Goal: Transaction & Acquisition: Book appointment/travel/reservation

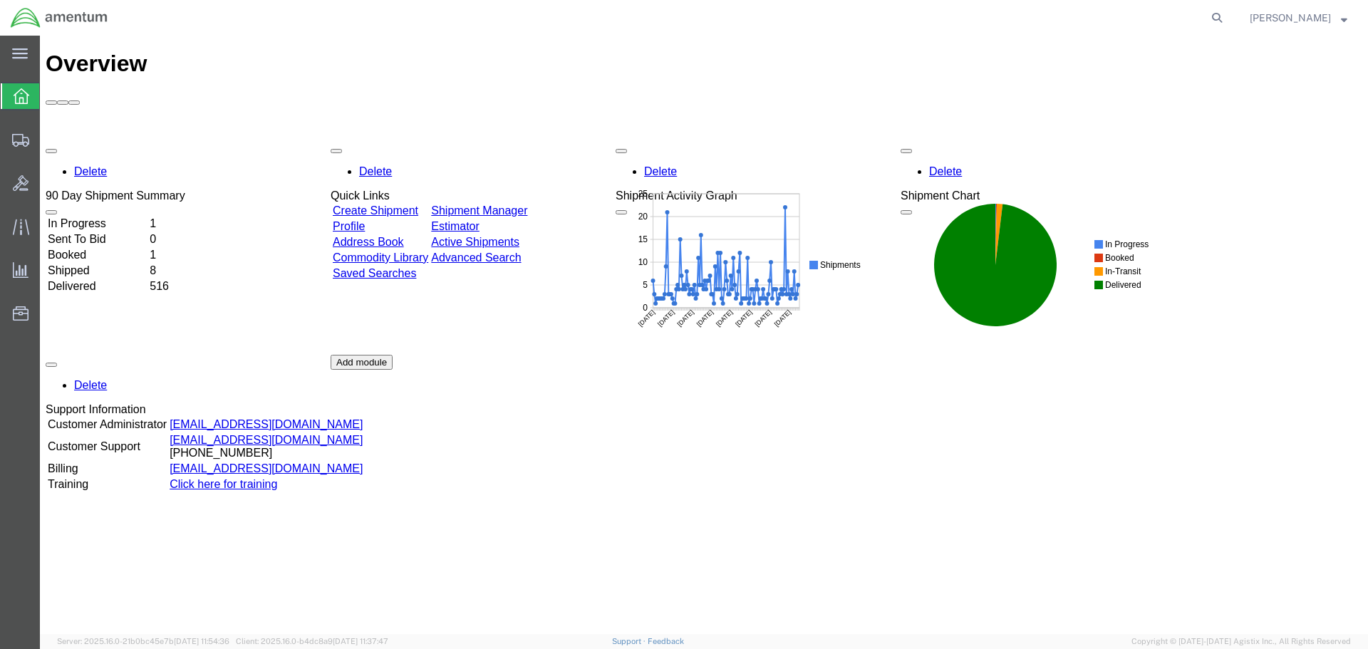
click at [415, 204] on link "Create Shipment" at bounding box center [375, 210] width 85 height 12
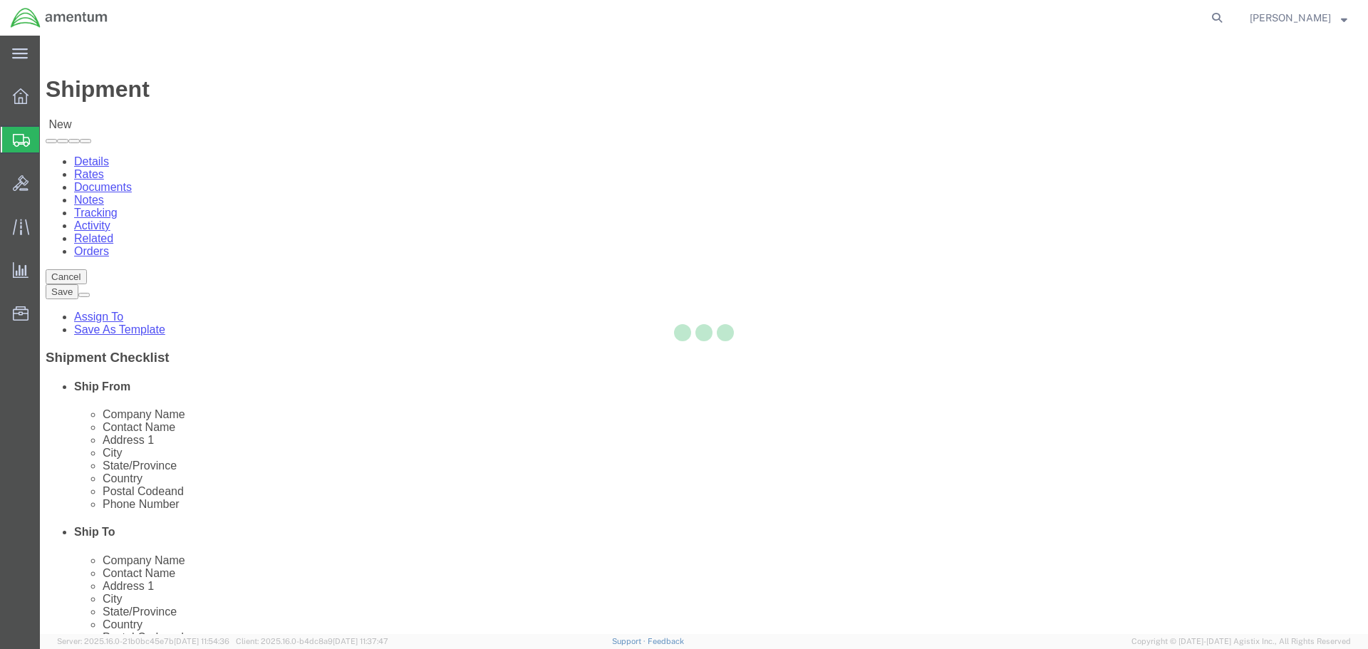
click at [427, 244] on div at bounding box center [704, 335] width 1328 height 598
click at [423, 251] on div at bounding box center [704, 335] width 1328 height 598
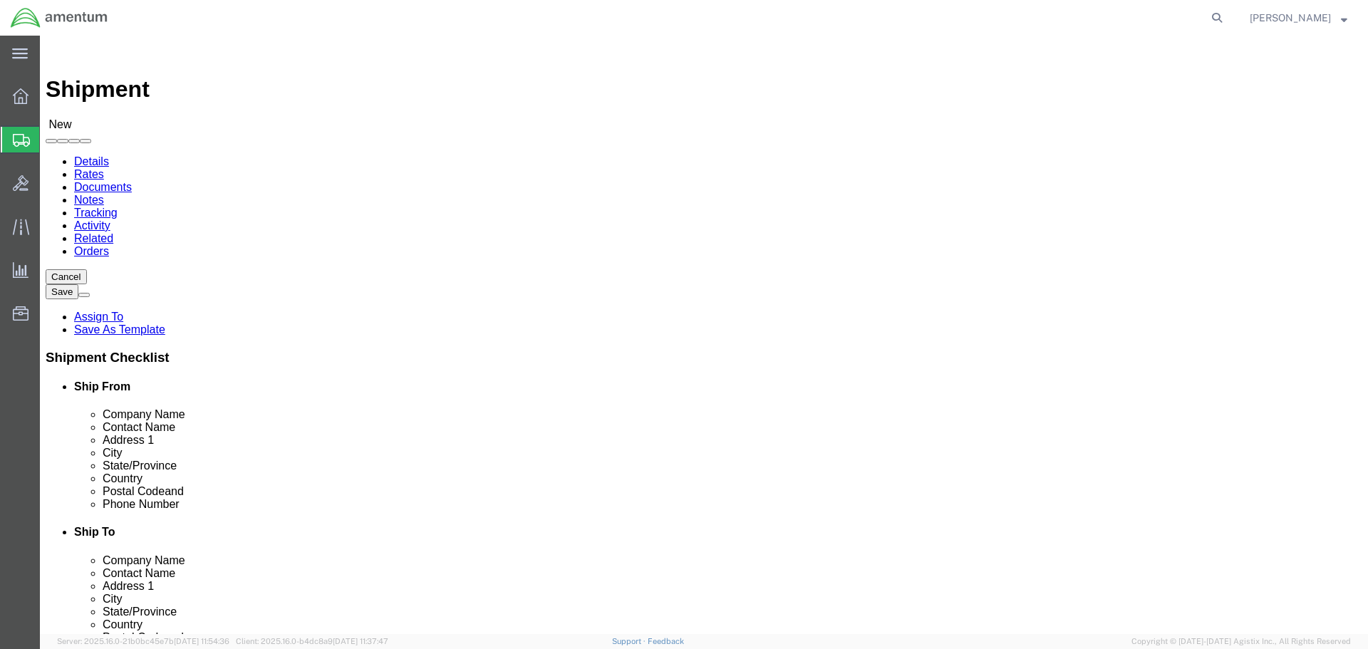
select select
select select "MYPROFILE"
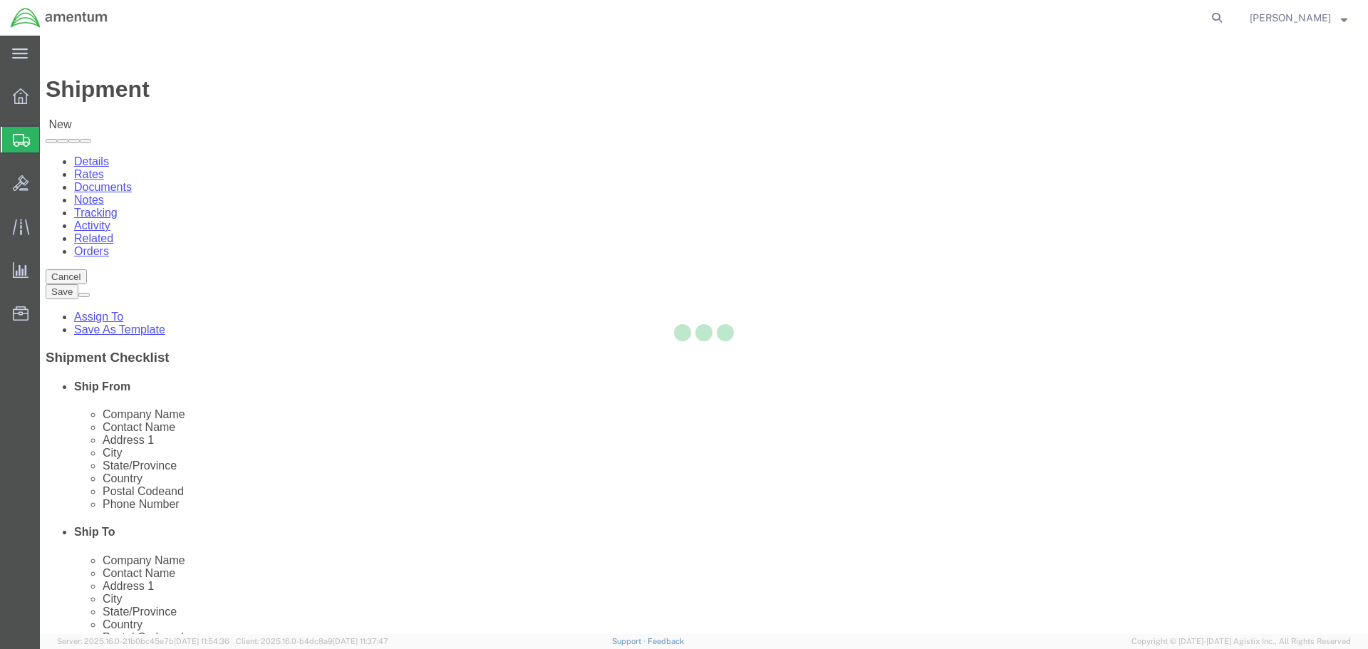
type input "Amentum Services, Inc."
type input "[PERSON_NAME]"
type input "4640 Subchaser Ct"
type input "Building 200"
type input "[GEOGRAPHIC_DATA]"
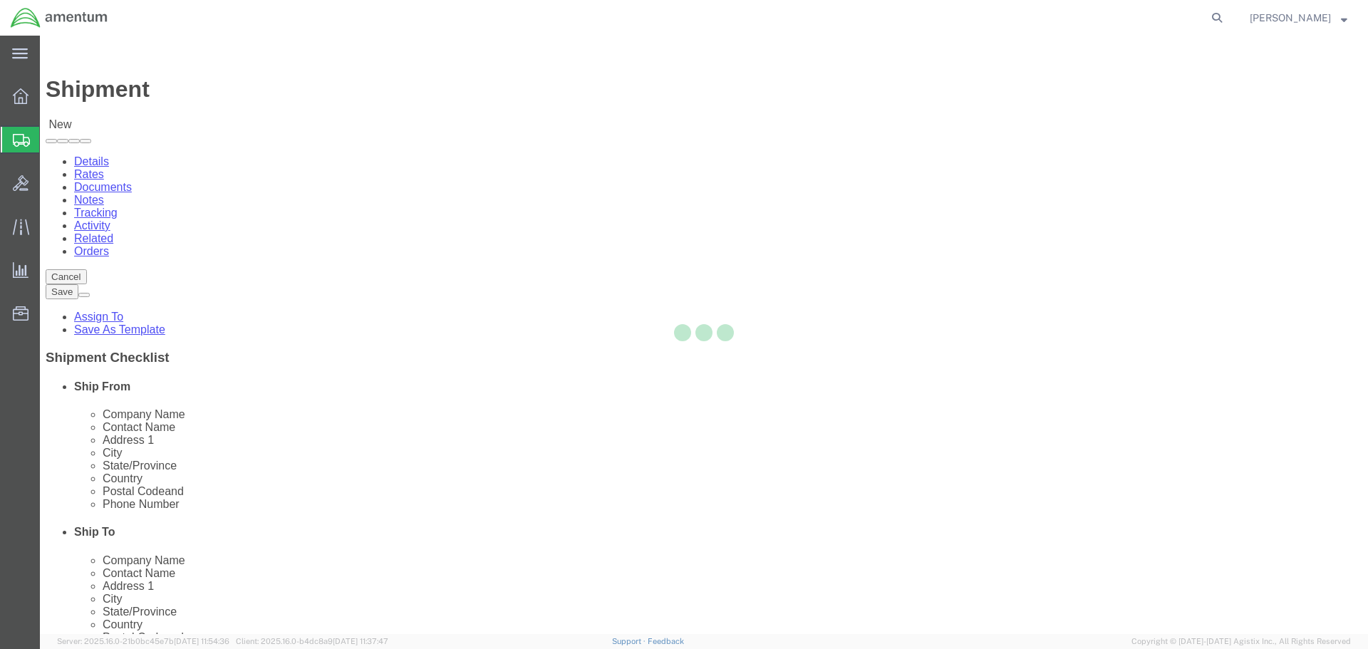
type input "32244"
type input "[PHONE_NUMBER]"
type input "309"
type input "[PERSON_NAME][EMAIL_ADDRESS][PERSON_NAME][DOMAIN_NAME]"
checkbox input "true"
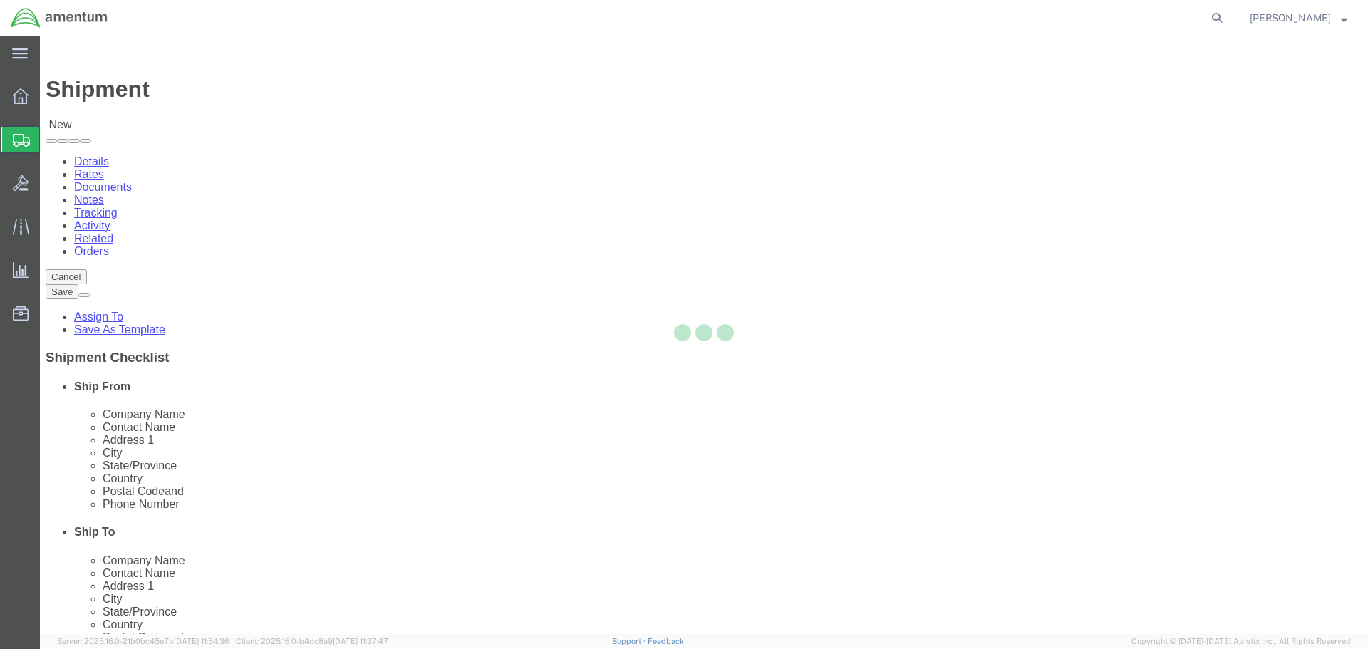
select select "FL"
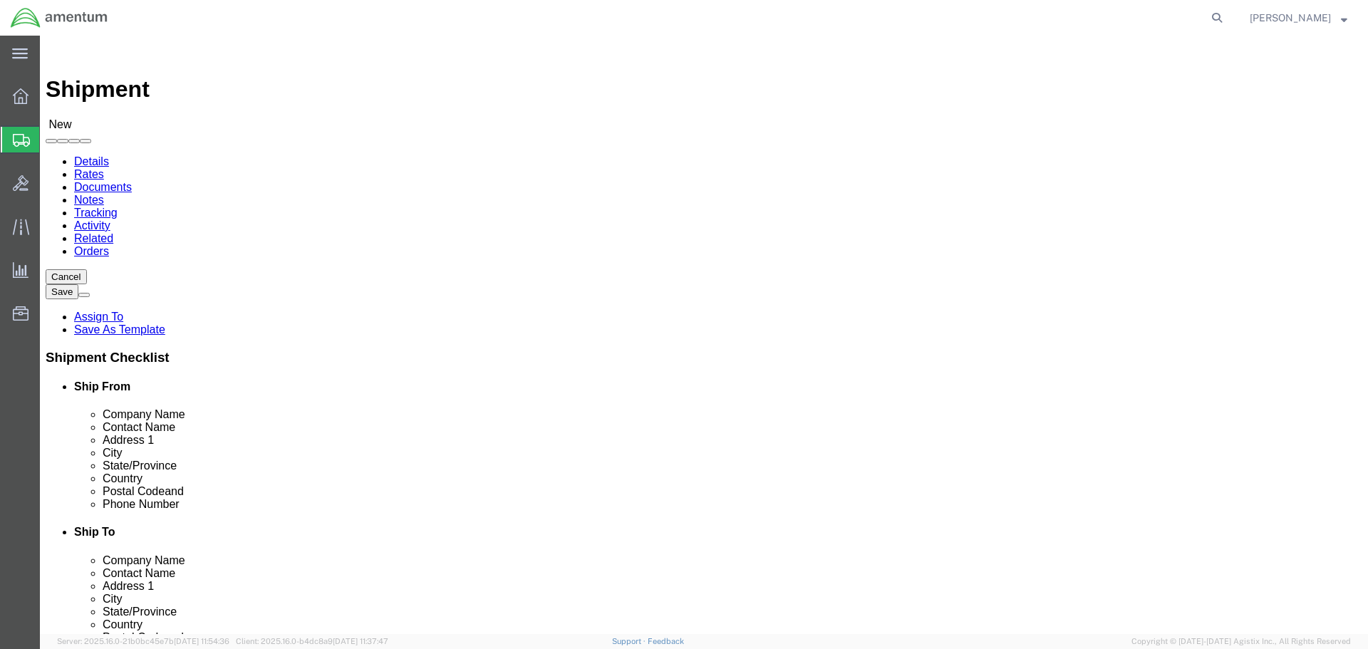
type input "ulv"
select select "49950"
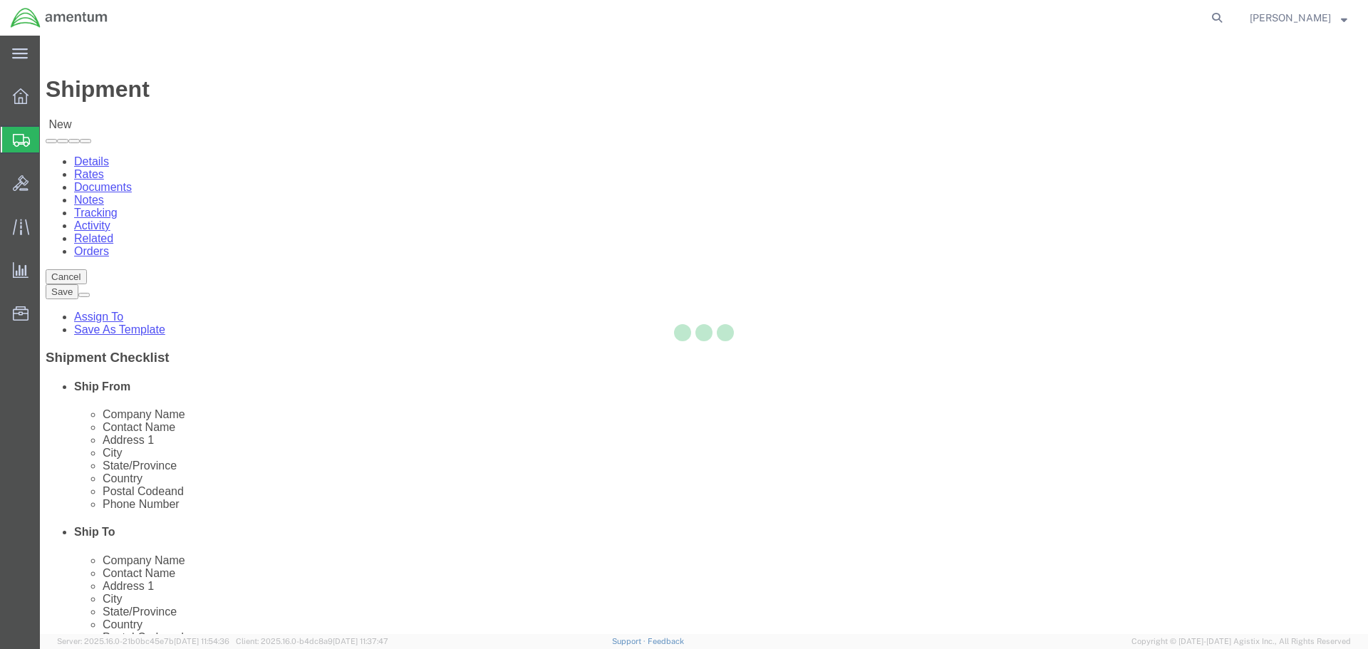
type input "Amentum Services, Inc"
type input "[PERSON_NAME]"
type input "[STREET_ADDRESS][PERSON_NAME]"
type input "[PERSON_NAME][GEOGRAPHIC_DATA]"
type input "Uvalde"
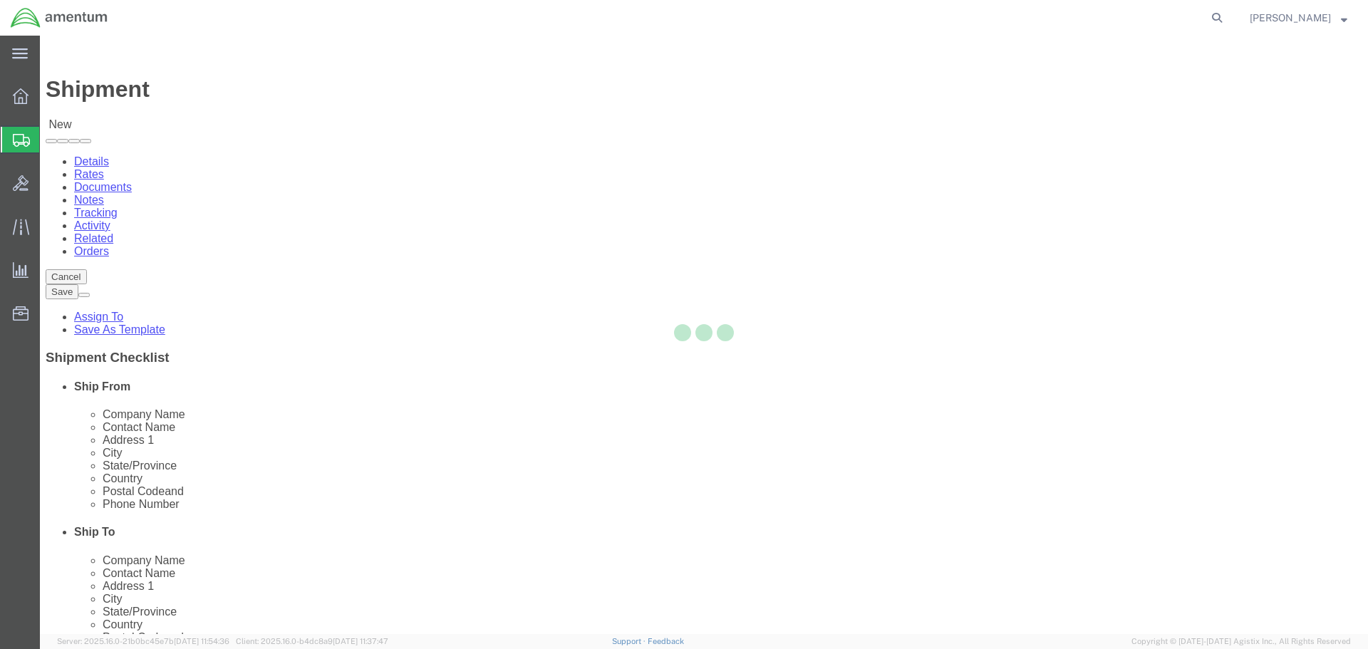
type input "78801"
type input "[PHONE_NUMBER]"
type input "[PERSON_NAME][EMAIL_ADDRESS][PERSON_NAME][DOMAIN_NAME]"
checkbox input "true"
select select "[GEOGRAPHIC_DATA]"
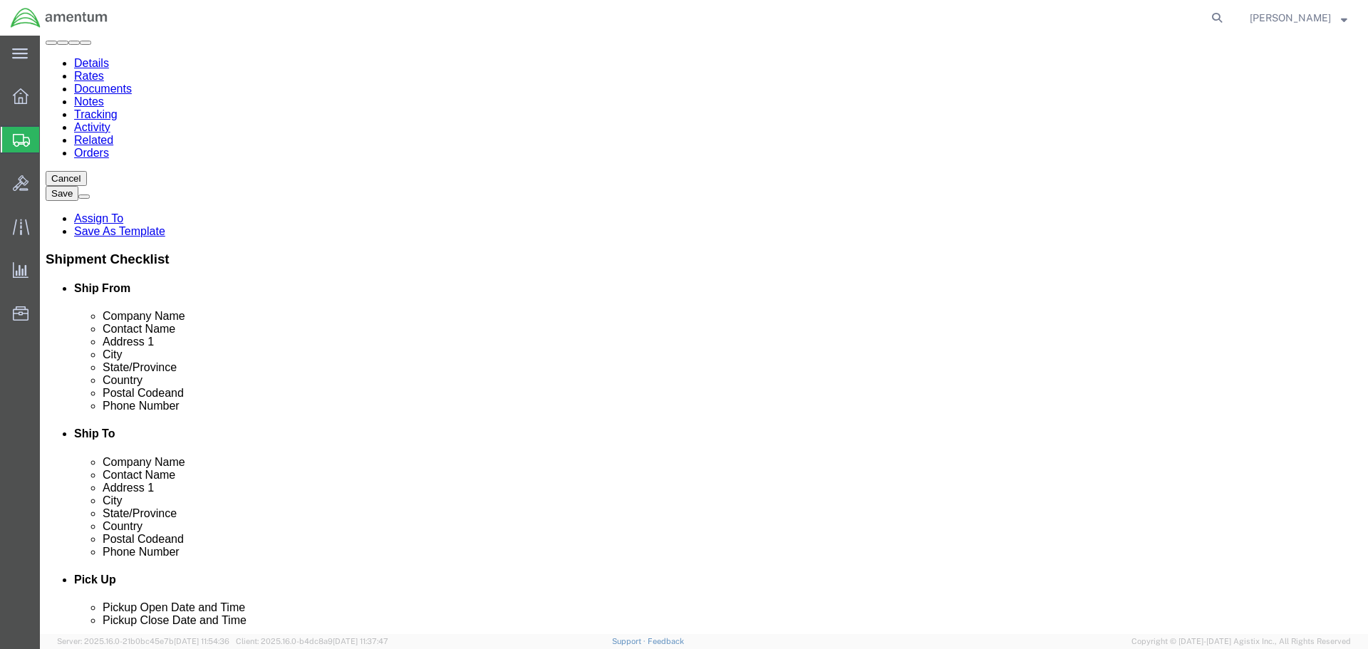
scroll to position [499, 0]
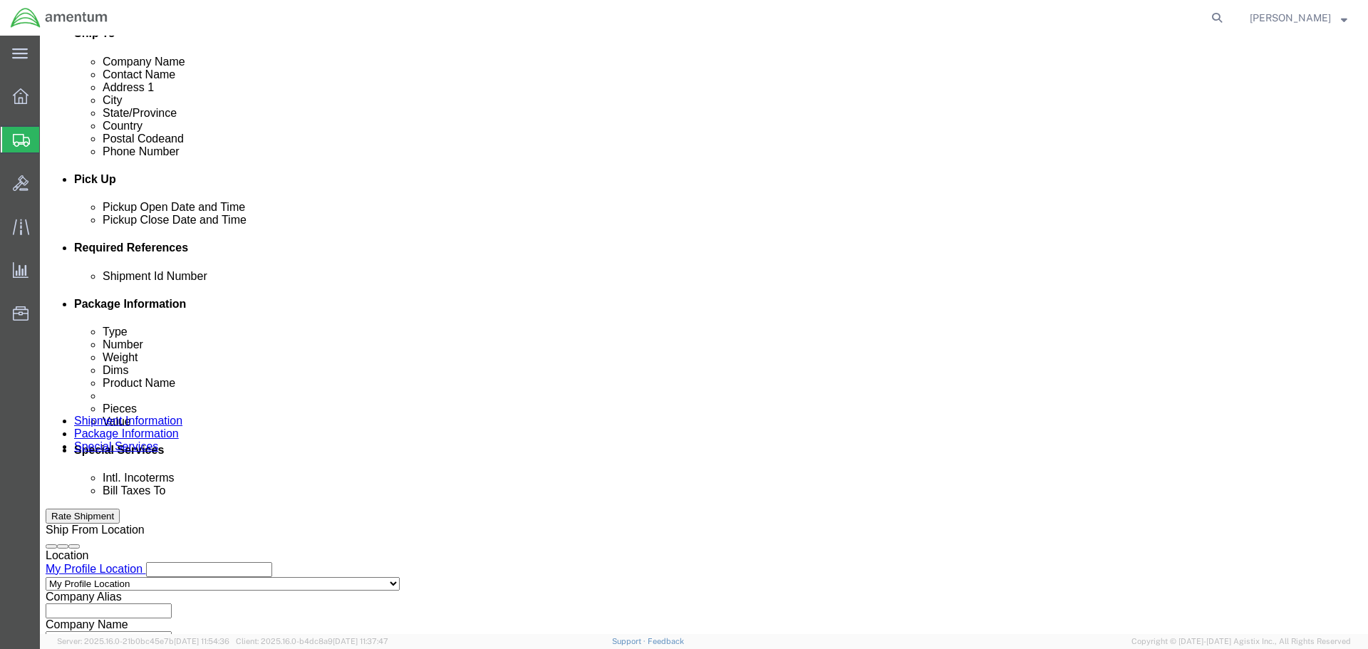
click input "text"
type input "STHD TO ULV"
click button "Add reference"
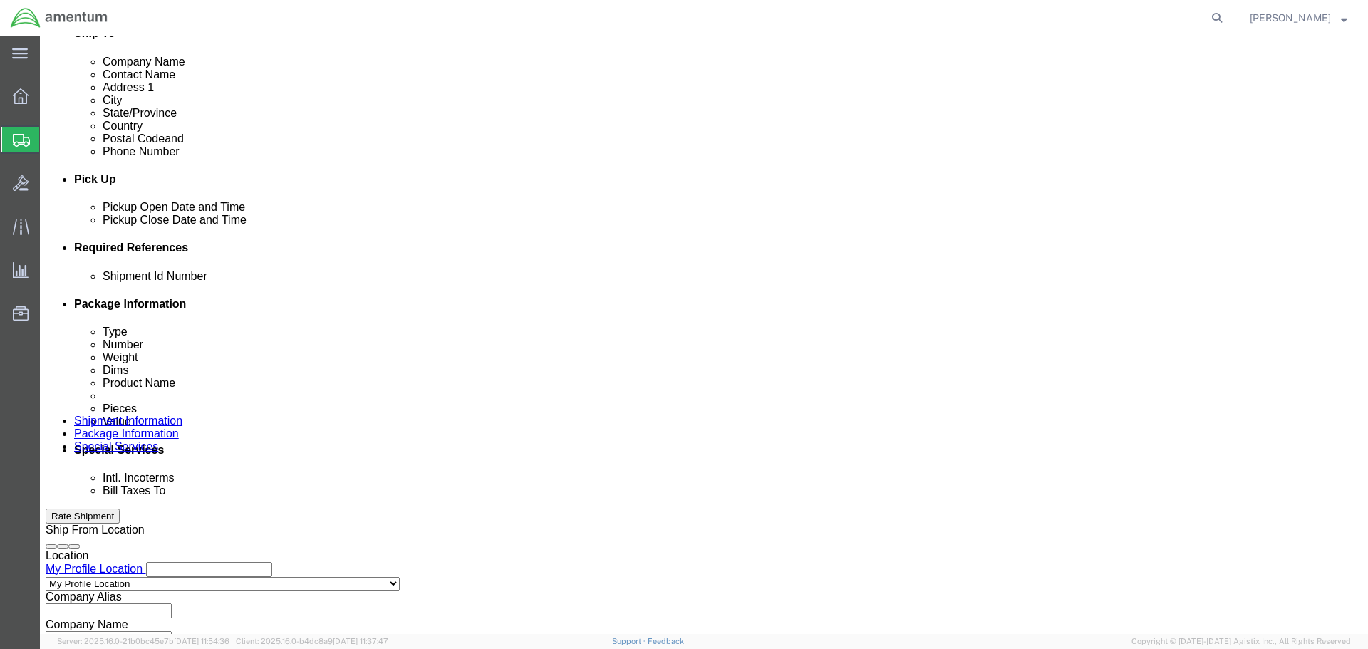
click div "Shipment Id Number STHD TO ULV Select Account Type Activity ID Airline Appointm…"
click select "Select Account Type Activity ID Airline Appointment Number ASN Batch Request # …"
select select "PROJNUM"
click select "Select Account Type Activity ID Airline Appointment Number ASN Batch Request # …"
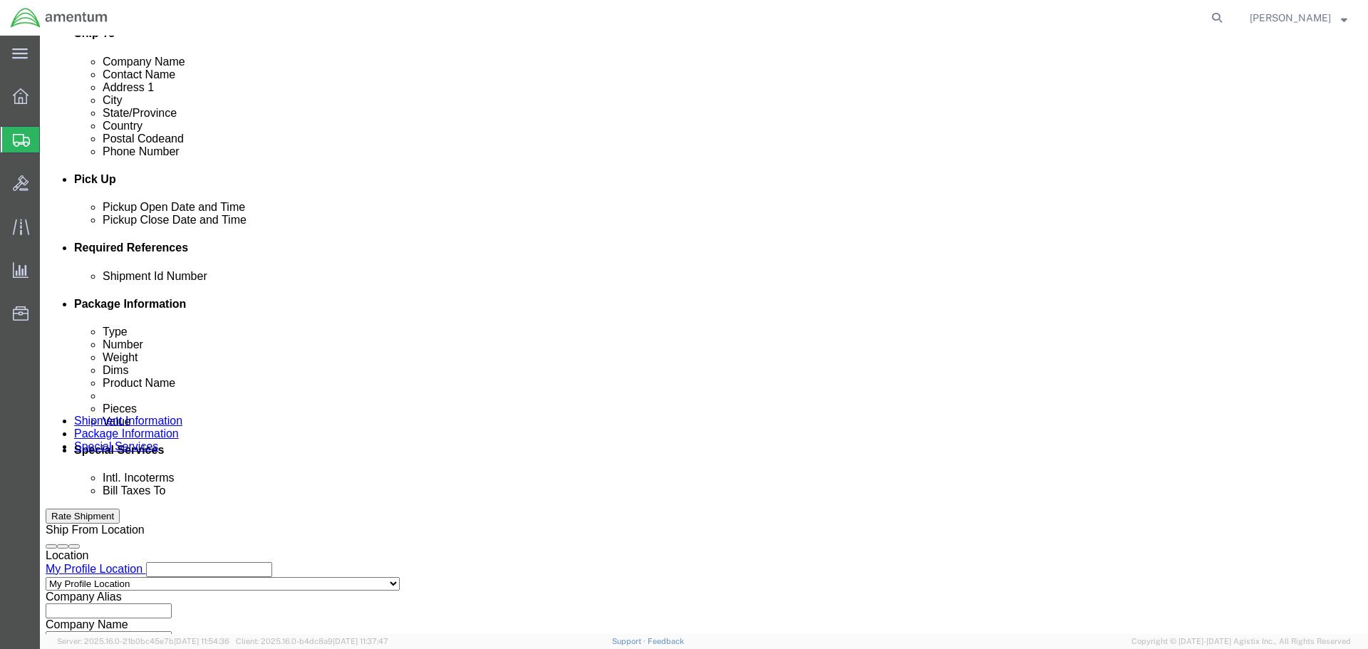
type input "6118.03.03.2219.000.SER.0000"
select select "DEPT"
type input "CBP"
select select "CUSTREF"
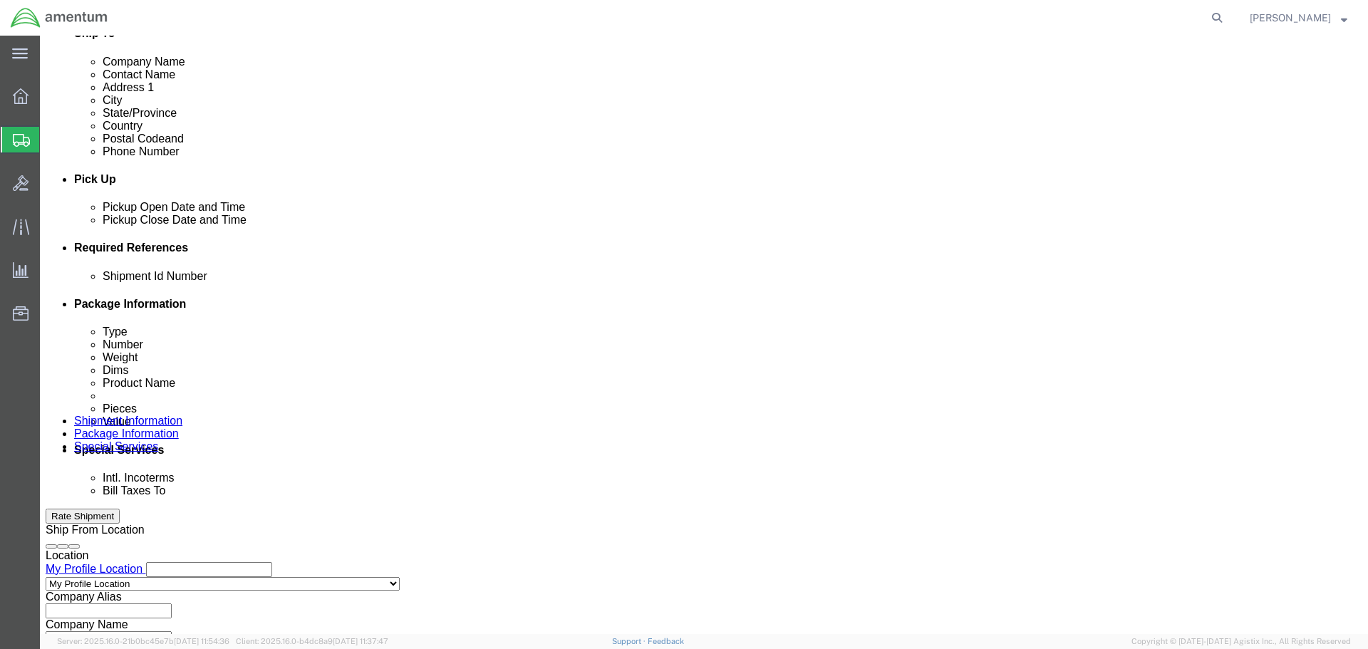
click input "IR6"
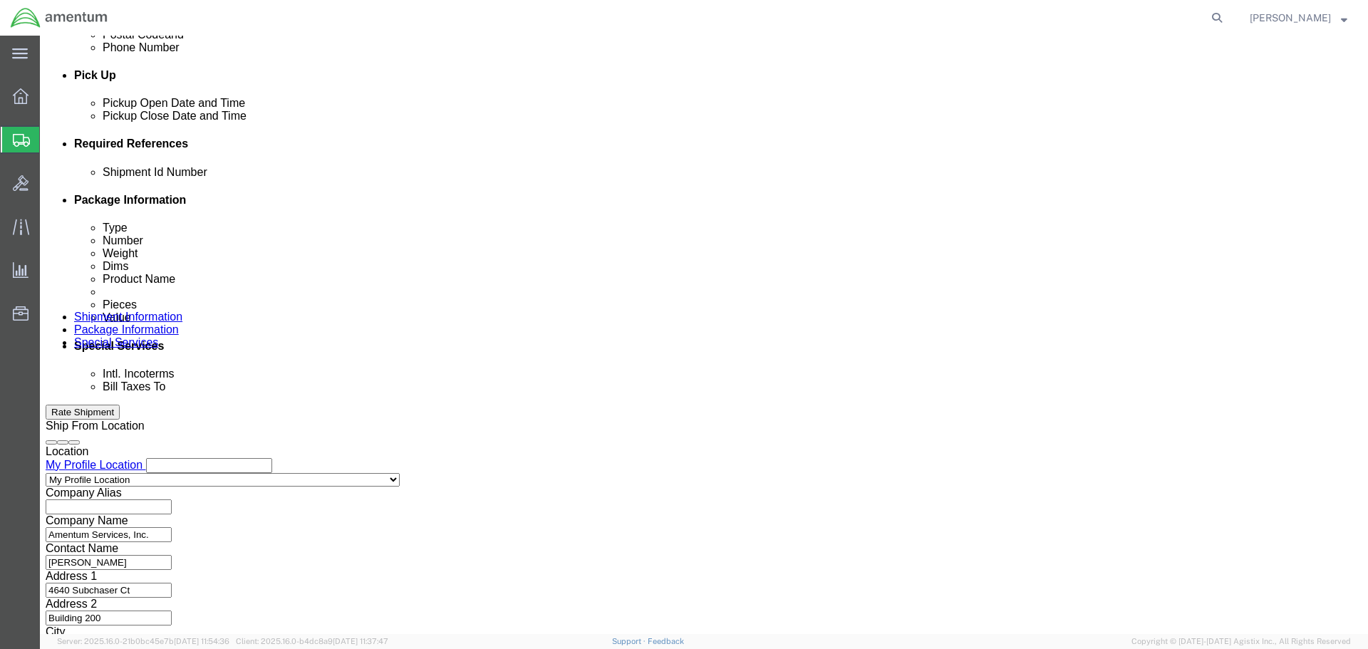
scroll to position [652, 0]
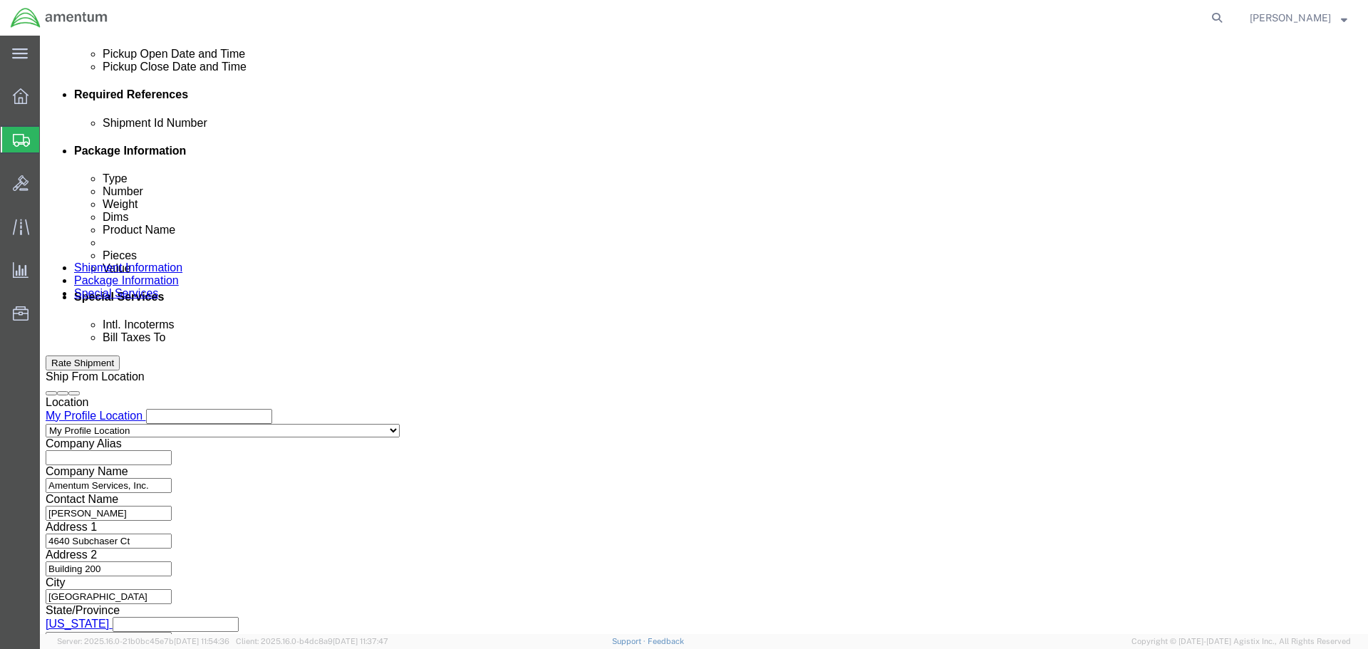
type input "IR61282"
click button "Continue"
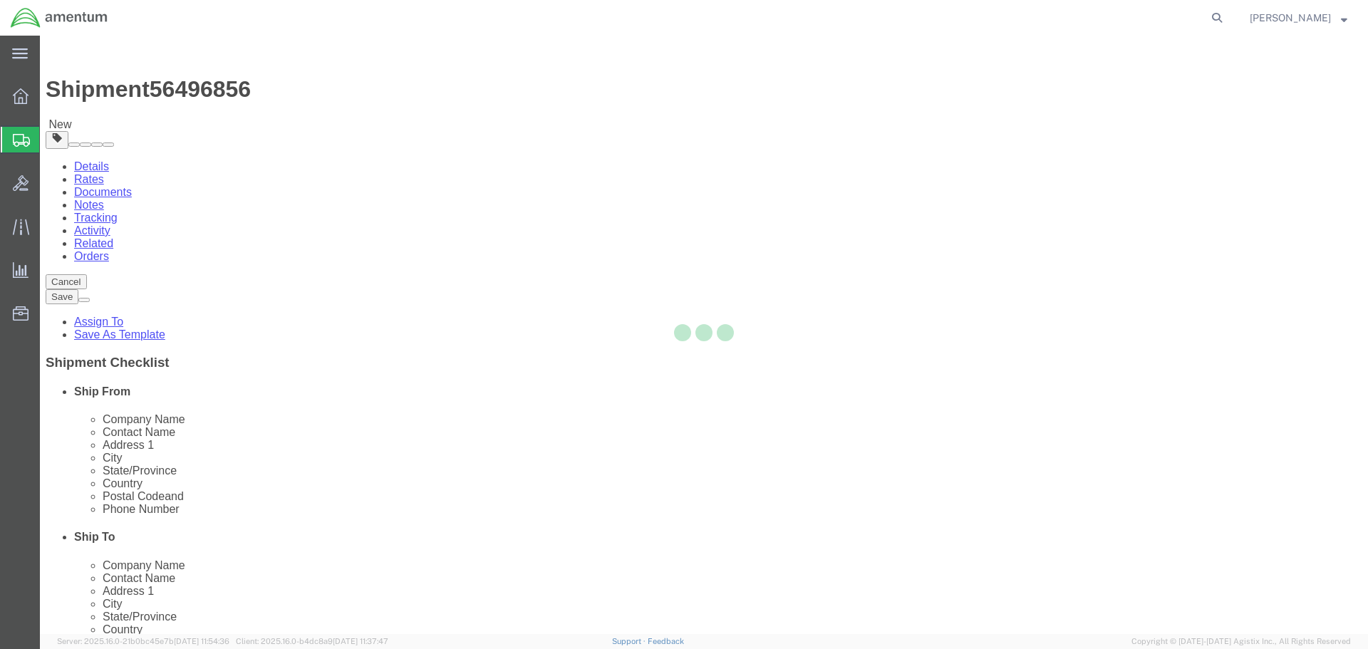
select select "CBOX"
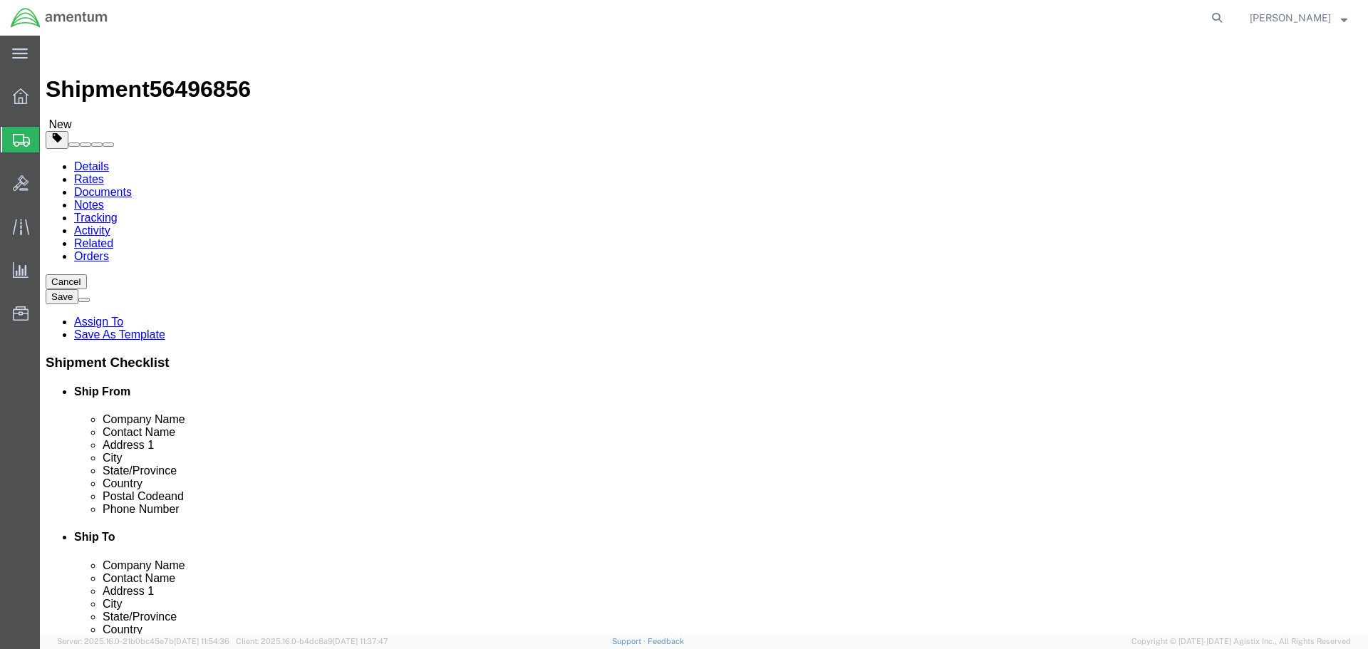
click input "text"
type input "52"
type input "34"
type input "50"
type input "270"
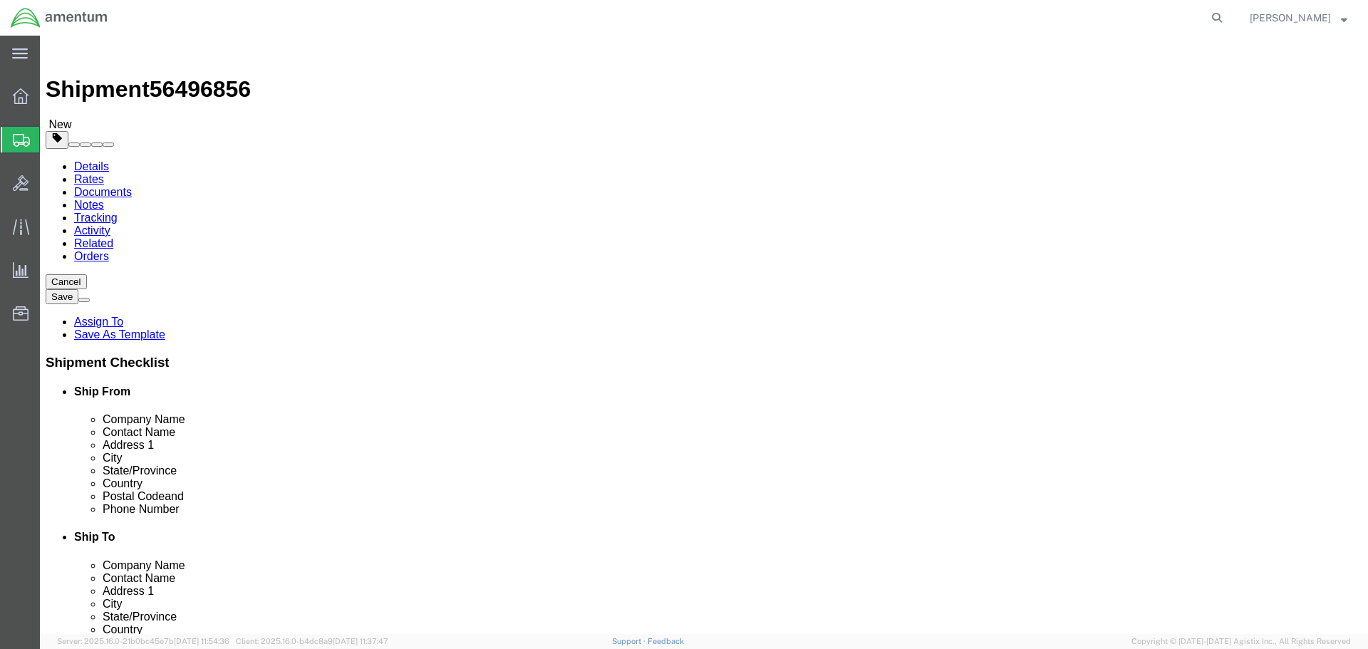
click select "Select BCK Boxes Bale(s) Basket(s) Bolt(s) Bottle(s) Buckets Bulk Bundle(s) Can…"
select select "PSNS"
click select "Select BCK Boxes Bale(s) Basket(s) Bolt(s) Bottle(s) Buckets Bulk Bundle(s) Can…"
click link "Add Content"
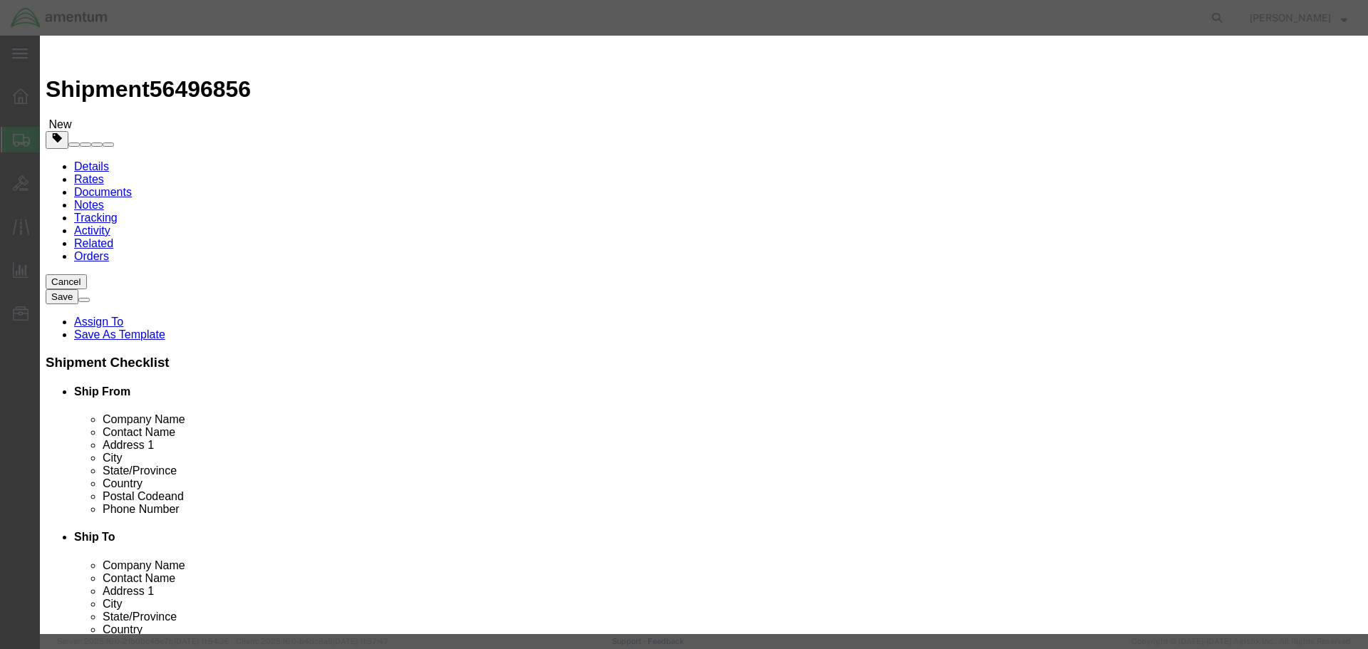
click select "Select 50 55 60 65 70 85 92.5 100 125 175 250 300 400"
select select "175"
click select "Select 50 55 60 65 70 85 92.5 100 125 175 250 300 400"
click input "text"
type input "STHD"
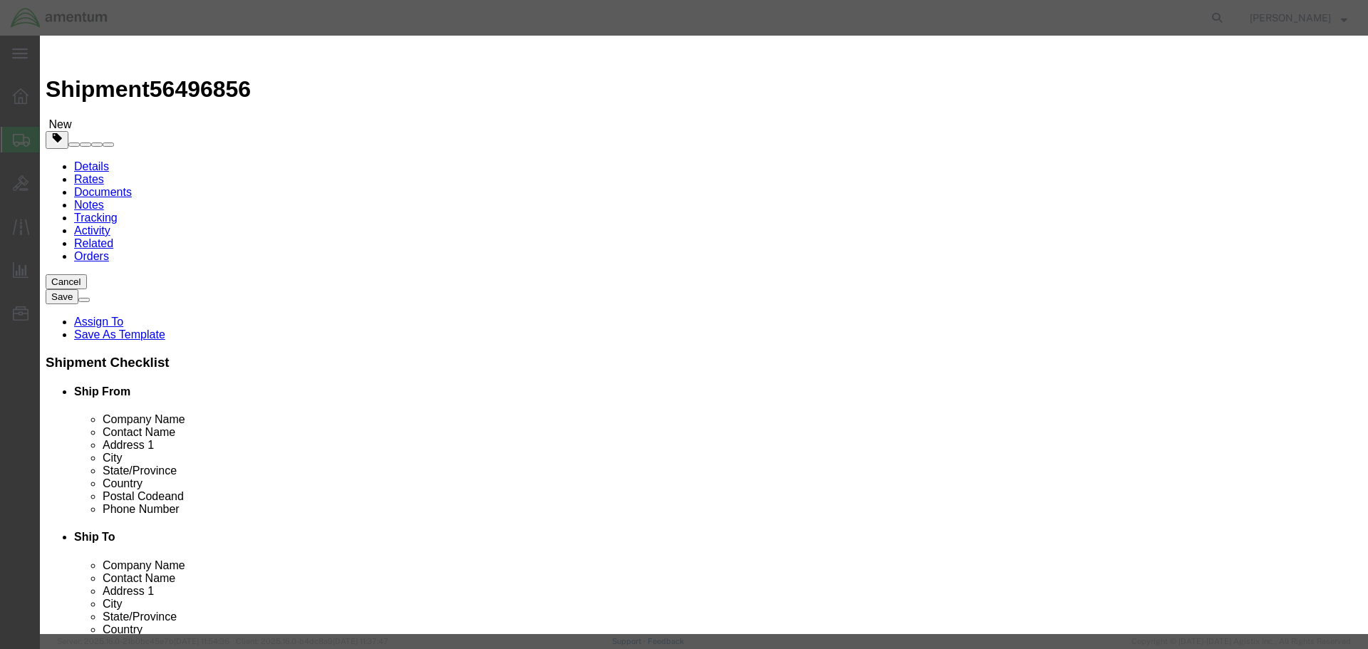
type input "1"
type input "700000"
click input "text"
type input "IR61282"
click button "Save & Close"
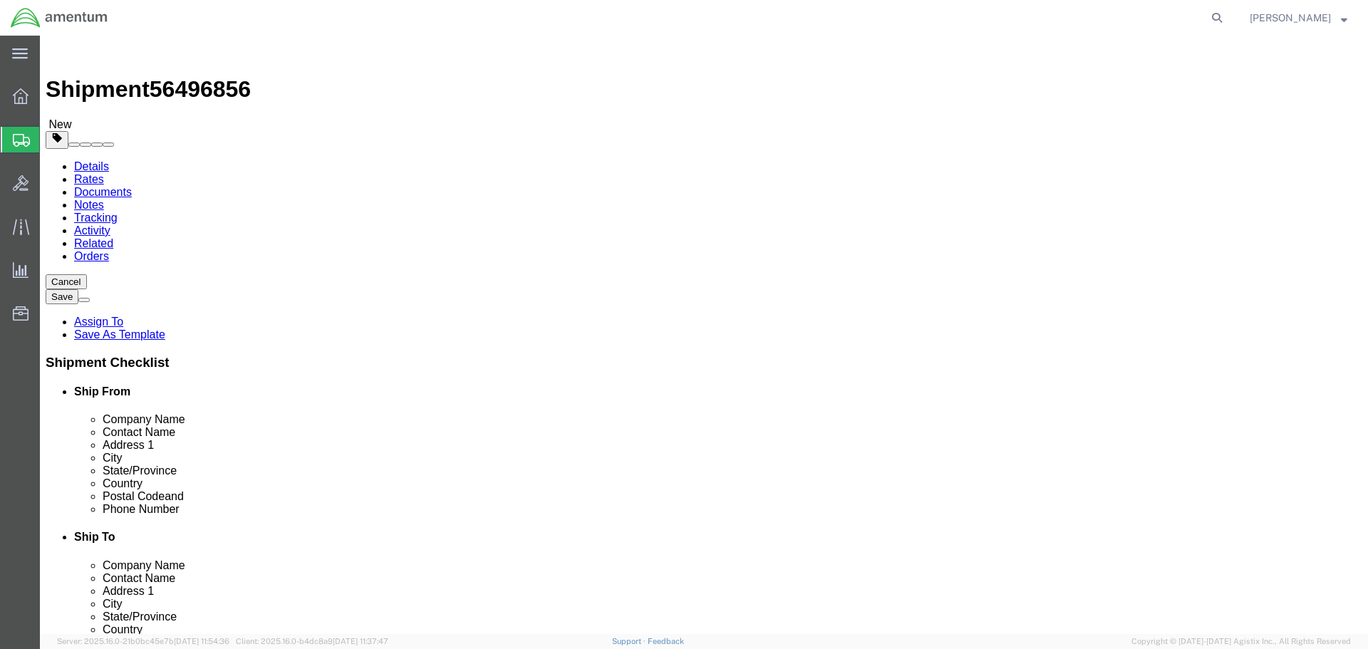
click button "Rate Shipment"
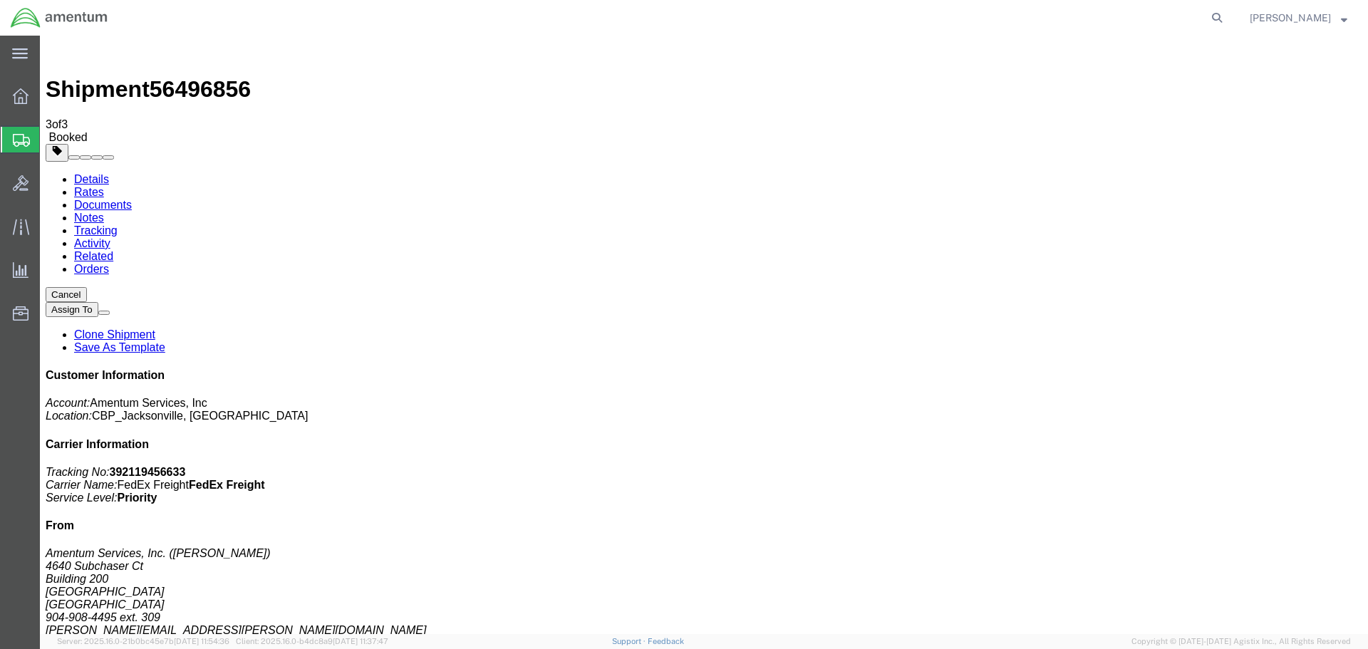
click at [186, 466] on b "392119456633" at bounding box center [148, 472] width 76 height 12
copy b "392119456633"
checkbox input "true"
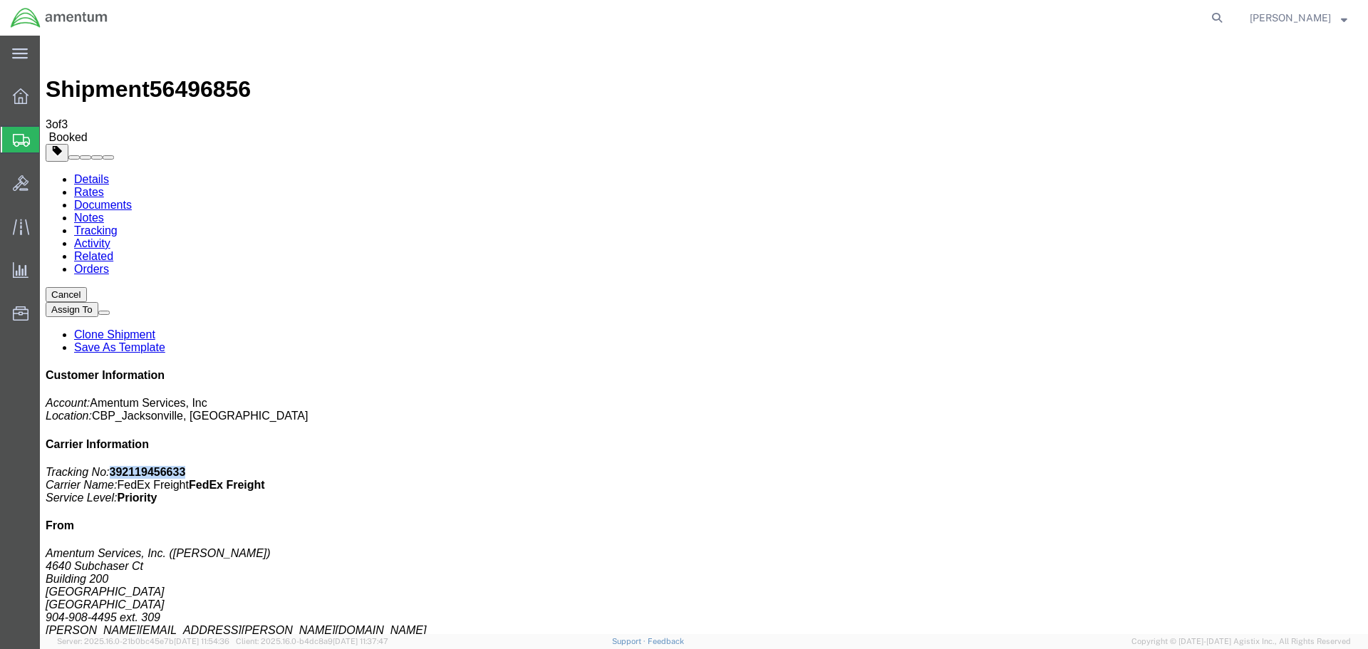
click at [88, 173] on link "Details" at bounding box center [91, 179] width 35 height 12
click h4 "Pickup & Delivery Dates"
drag, startPoint x: 687, startPoint y: 130, endPoint x: 663, endPoint y: 233, distance: 105.4
click span "button"
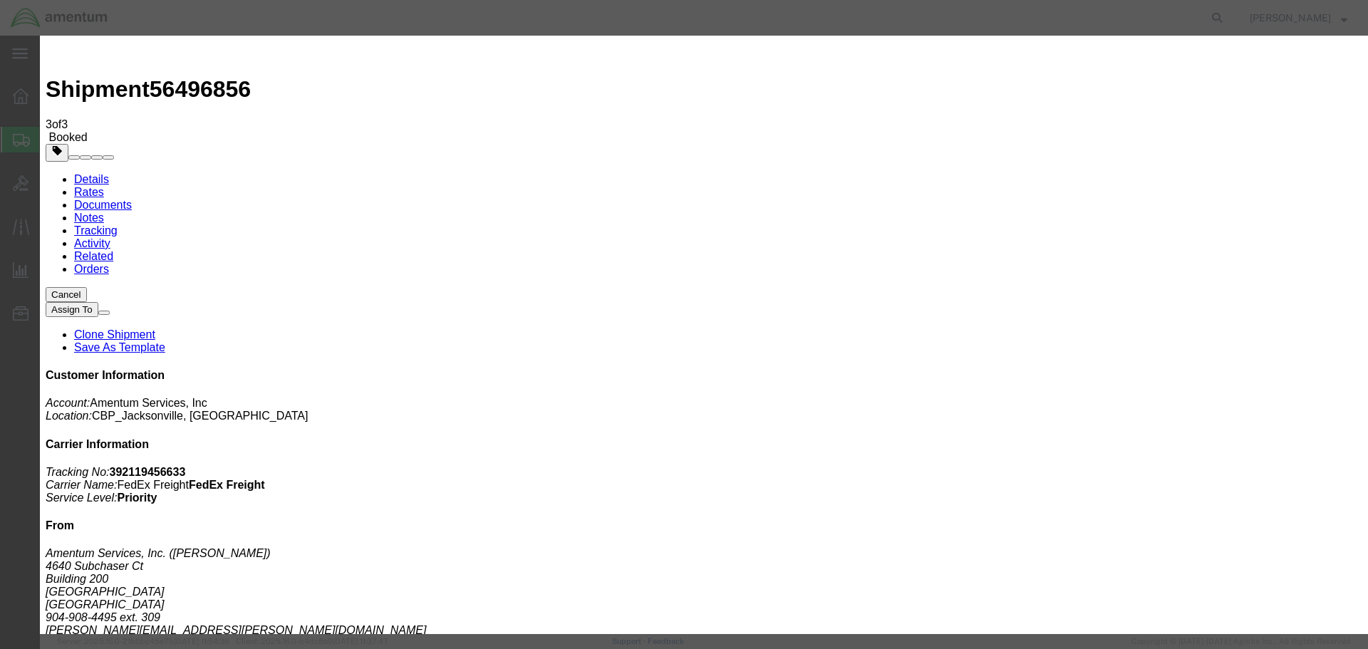
click div "[DATE] 1:00 PM"
type input "3:00 PM"
click button "Apply"
click button "Save"
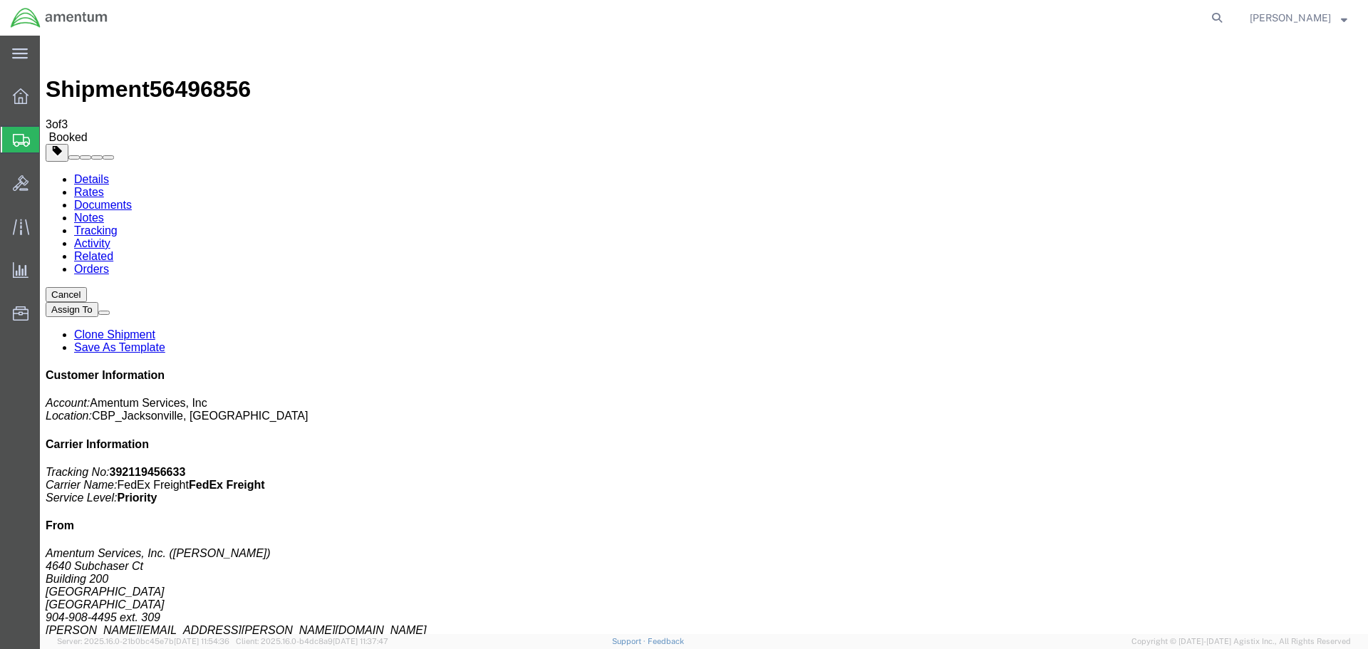
click button "Close"
click div "Pickup & Delivery Dates [DATE] 12:00 - [DATE] 15:00 Schedule pickup request Edi…"
click link "Schedule pickup request"
drag, startPoint x: 1166, startPoint y: 208, endPoint x: 1053, endPoint y: 187, distance: 115.3
click div "Customer Information Account: Amentum Services, Inc Location: CBP_Jacksonville,…"
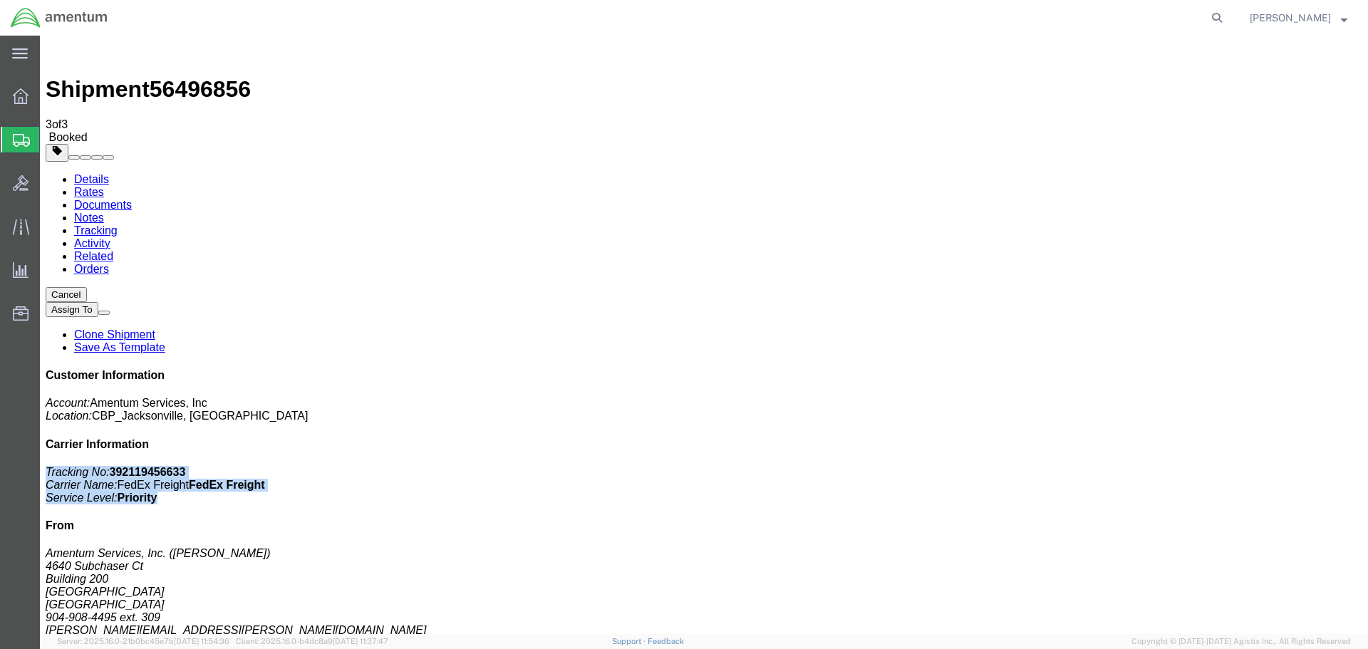
copy p "Tracking No: 392119456633 Carrier Name: FedEx Freight FedEx Freight Service Lev…"
click b "FedEx Freight"
click b "392119456633"
copy b "392119456633"
